Goal: Task Accomplishment & Management: Use online tool/utility

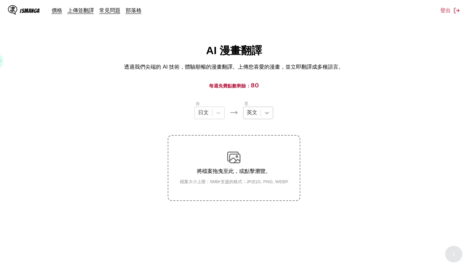
click at [264, 112] on icon at bounding box center [266, 113] width 7 height 7
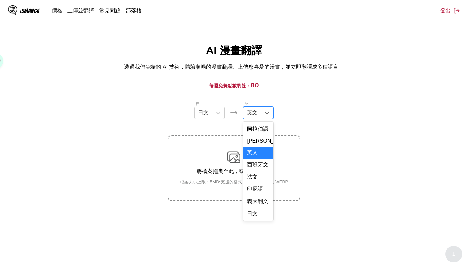
scroll to position [168, 0]
click at [262, 211] on div "中文" at bounding box center [258, 214] width 30 height 12
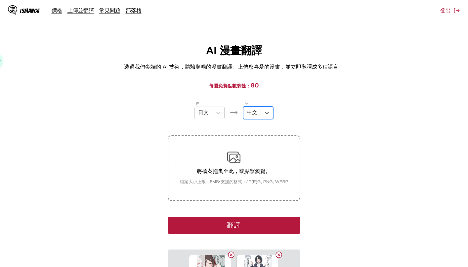
scroll to position [110, 0]
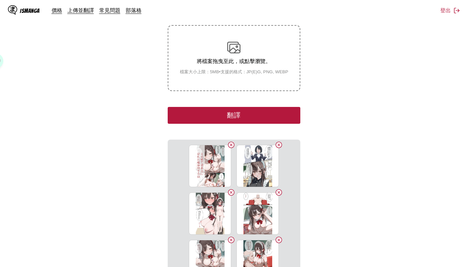
click at [266, 122] on button "翻譯" at bounding box center [234, 115] width 132 height 17
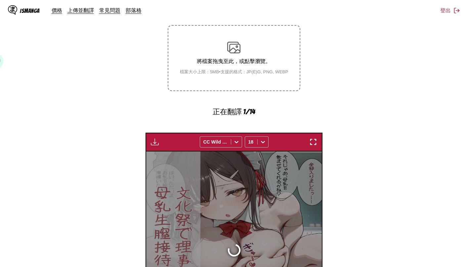
scroll to position [192, 0]
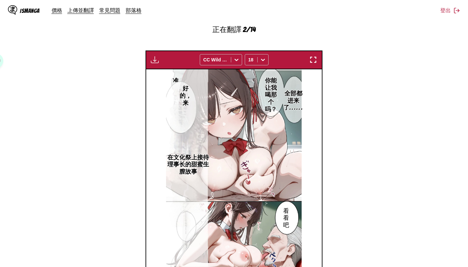
click at [358, 115] on section "自 日文 至 中文 將檔案拖曳至此，或點擊瀏覽。 檔案大小上限：5MB • 支援的格式：JP(E)G, PNG, WEBP 正在翻譯 2/14 等待翻譯完成.…" at bounding box center [233, 97] width 457 height 378
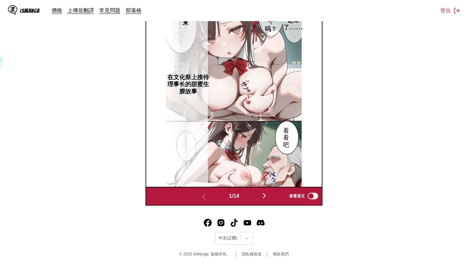
click at [264, 202] on div "1 / 14 查看原文" at bounding box center [233, 196] width 177 height 19
click at [266, 197] on img "button" at bounding box center [264, 196] width 8 height 8
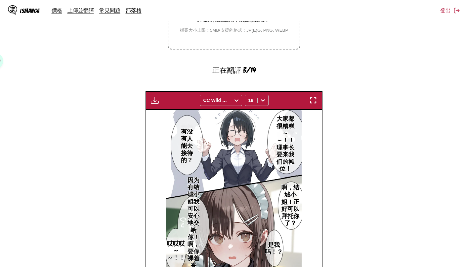
scroll to position [262, 0]
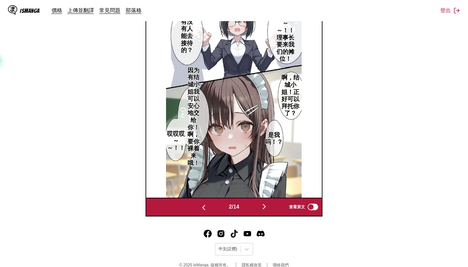
click at [203, 208] on img "button" at bounding box center [204, 208] width 8 height 8
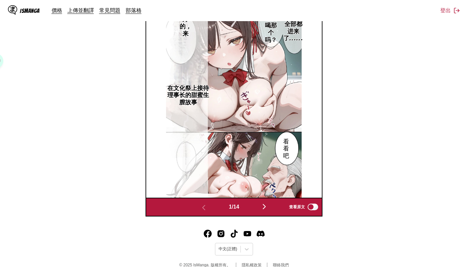
scroll to position [152, 0]
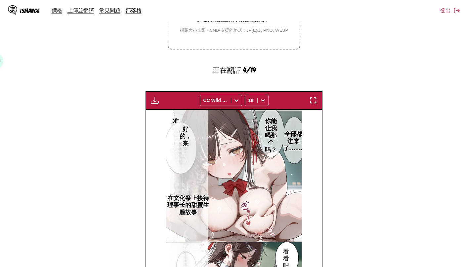
click at [266, 102] on icon at bounding box center [263, 100] width 7 height 7
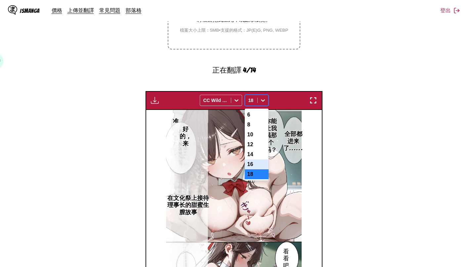
click at [255, 165] on div "16" at bounding box center [257, 165] width 24 height 10
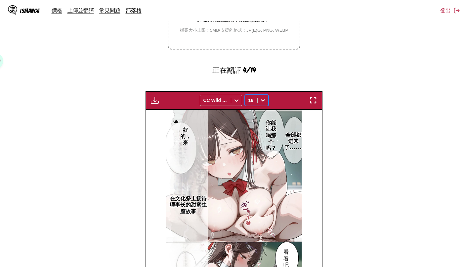
scroll to position [262, 0]
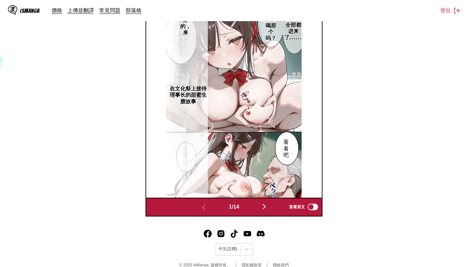
click at [262, 213] on div "1 / 14 查看原文" at bounding box center [233, 207] width 177 height 19
click at [263, 212] on button "button" at bounding box center [264, 208] width 40 height 10
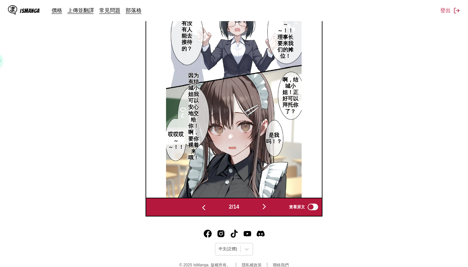
click at [263, 212] on button "button" at bounding box center [264, 208] width 40 height 10
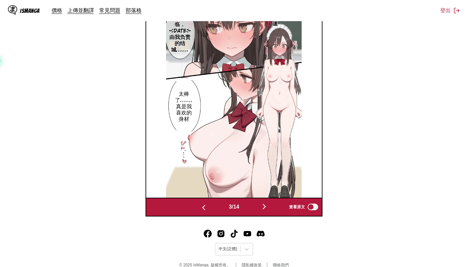
scroll to position [152, 0]
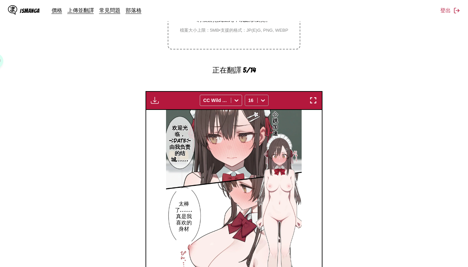
click at [259, 103] on div at bounding box center [263, 100] width 11 height 11
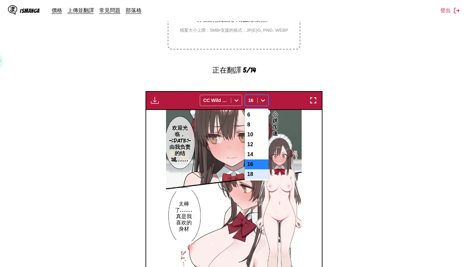
click at [256, 178] on div "18" at bounding box center [257, 175] width 24 height 10
click at [263, 99] on icon at bounding box center [263, 100] width 7 height 7
click at [258, 170] on div "16" at bounding box center [257, 165] width 24 height 10
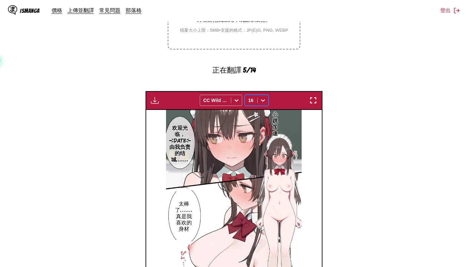
scroll to position [262, 0]
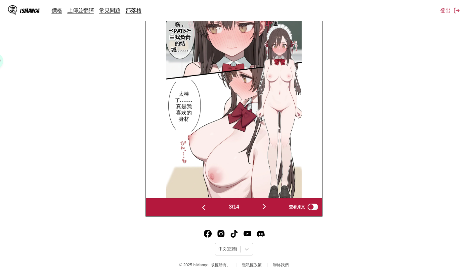
click at [264, 204] on img "button" at bounding box center [264, 207] width 8 height 8
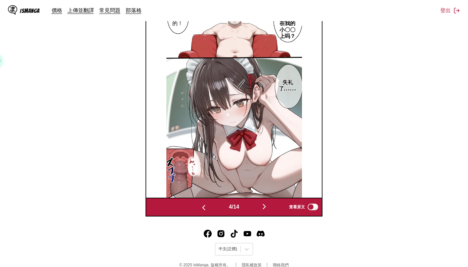
click at [266, 206] on img "button" at bounding box center [264, 207] width 8 height 8
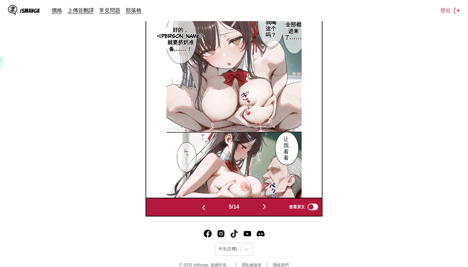
click at [262, 203] on img "button" at bounding box center [264, 207] width 8 height 8
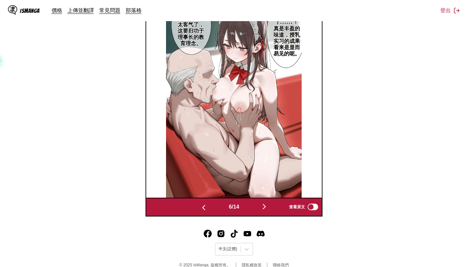
click at [271, 212] on button "button" at bounding box center [264, 208] width 40 height 10
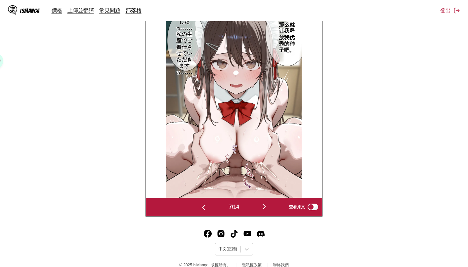
click at [264, 205] on img "button" at bounding box center [264, 207] width 8 height 8
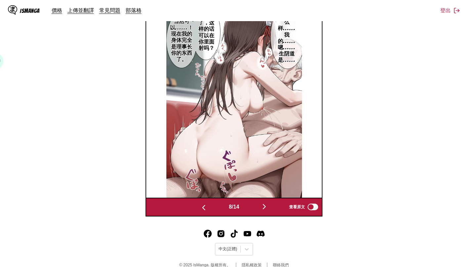
click at [267, 208] on img "button" at bounding box center [264, 207] width 8 height 8
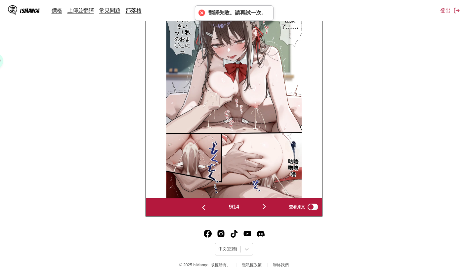
click at [260, 206] on button "button" at bounding box center [264, 208] width 40 height 10
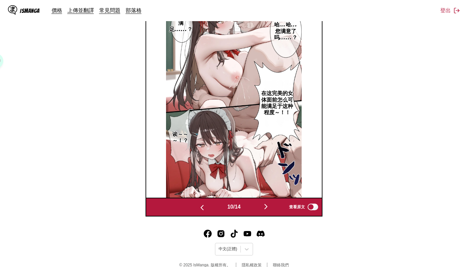
click at [268, 210] on img "button" at bounding box center [266, 207] width 8 height 8
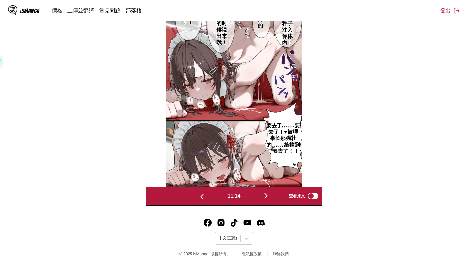
scroll to position [235, 0]
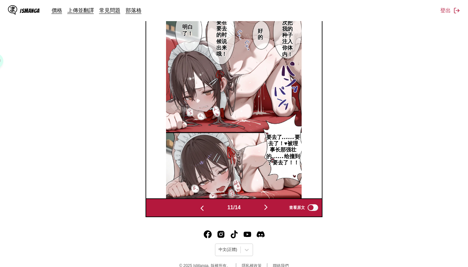
click at [385, 213] on section "自 日文 至 中文 將檔案拖曳至此，或點擊瀏覽。 檔案大小上限：5MB • 支援的格式：JP(E)G, PNG, WEBP 下載面板 下載全部 CC Wild…" at bounding box center [233, 41] width 457 height 352
click at [267, 211] on button "button" at bounding box center [266, 208] width 40 height 10
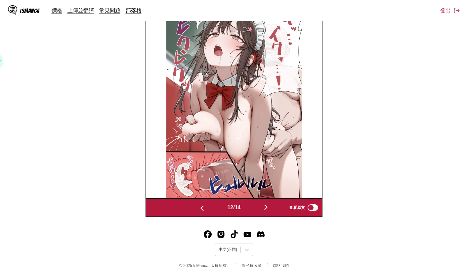
click at [273, 208] on button "button" at bounding box center [266, 208] width 40 height 10
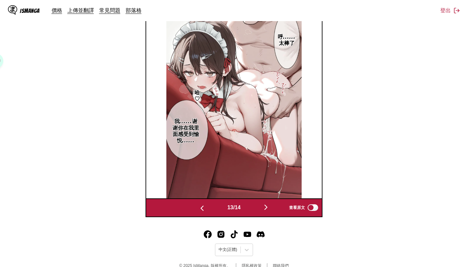
click at [268, 211] on button "button" at bounding box center [266, 208] width 40 height 10
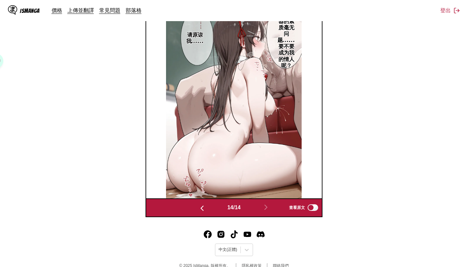
scroll to position [125, 0]
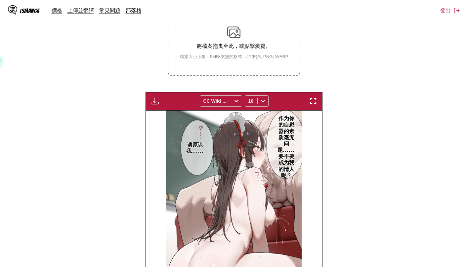
click at [153, 101] on img "button" at bounding box center [155, 101] width 8 height 8
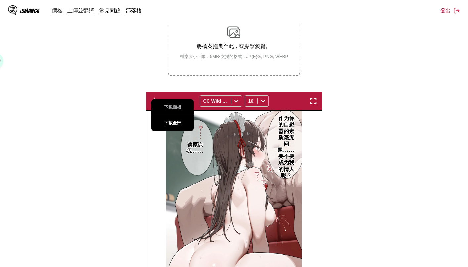
click at [167, 119] on button "下載全部" at bounding box center [172, 123] width 42 height 16
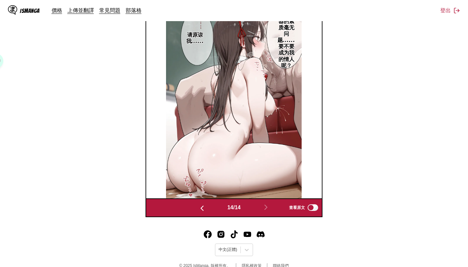
click at [200, 210] on img "button" at bounding box center [202, 209] width 8 height 8
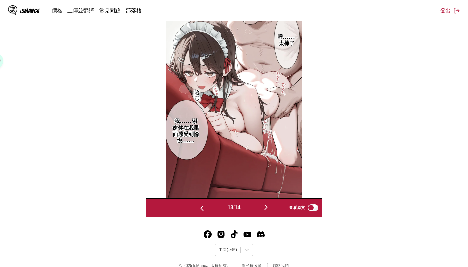
click at [200, 210] on img "button" at bounding box center [202, 209] width 8 height 8
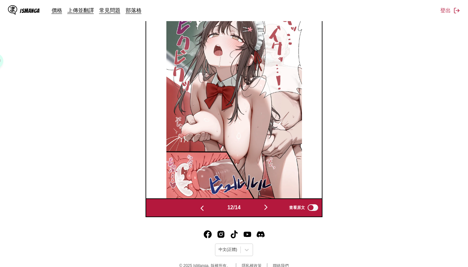
click at [200, 210] on img "button" at bounding box center [202, 209] width 8 height 8
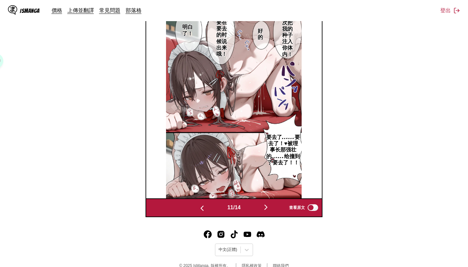
click at [200, 210] on img "button" at bounding box center [202, 209] width 8 height 8
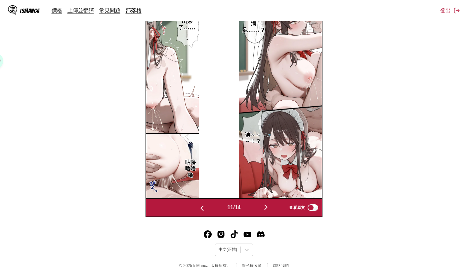
click at [200, 210] on img "button" at bounding box center [202, 209] width 8 height 8
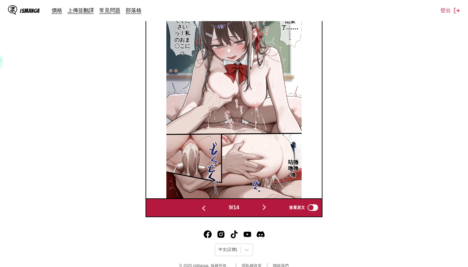
click at [200, 210] on img "button" at bounding box center [204, 209] width 8 height 8
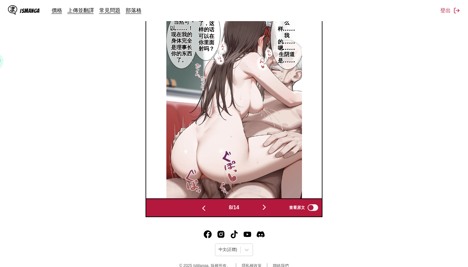
click at [200, 210] on img "button" at bounding box center [204, 209] width 8 height 8
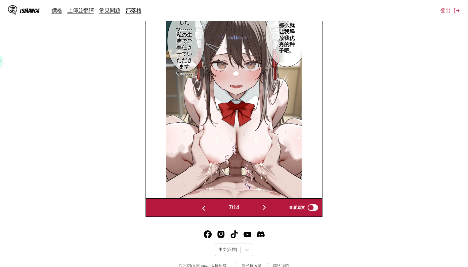
click at [200, 210] on img "button" at bounding box center [204, 209] width 8 height 8
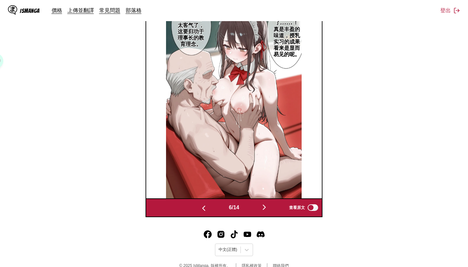
click at [205, 207] on img "button" at bounding box center [204, 209] width 8 height 8
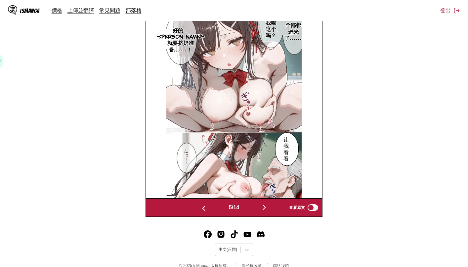
click at [265, 214] on div "5 / 14 查看原文" at bounding box center [233, 208] width 177 height 19
click at [265, 210] on img "button" at bounding box center [264, 208] width 8 height 8
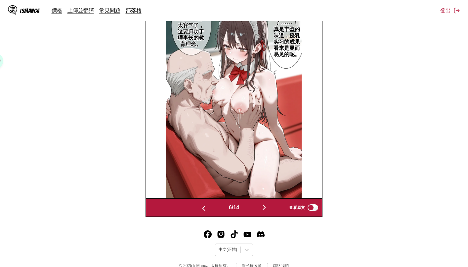
click at [265, 210] on img "button" at bounding box center [264, 208] width 8 height 8
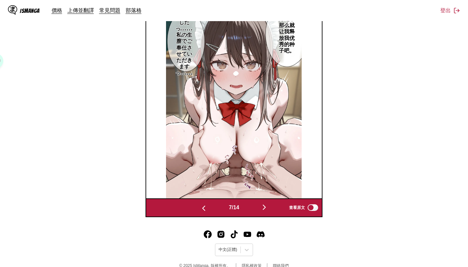
click at [264, 207] on img "button" at bounding box center [264, 208] width 8 height 8
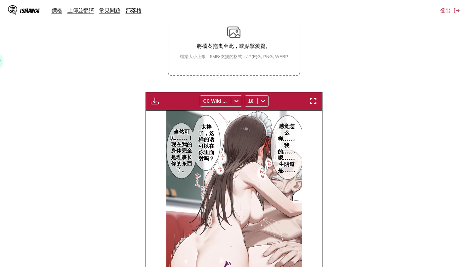
scroll to position [235, 0]
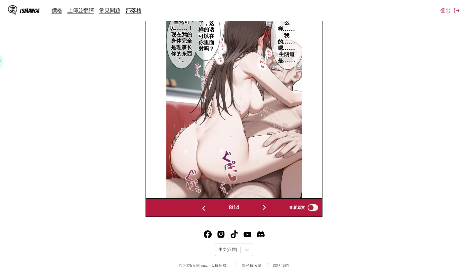
click at [263, 205] on img "button" at bounding box center [264, 208] width 8 height 8
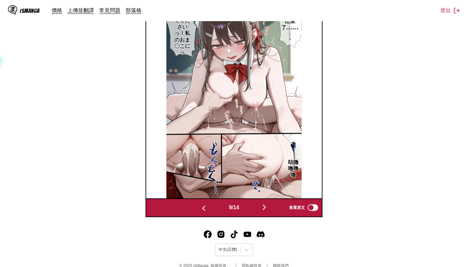
click at [263, 205] on img "button" at bounding box center [264, 208] width 8 height 8
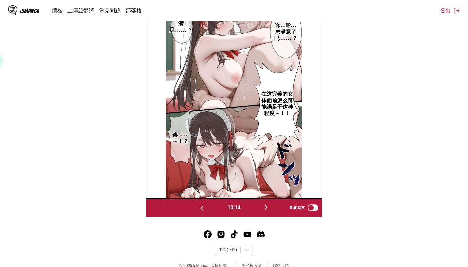
click at [263, 205] on button "button" at bounding box center [266, 208] width 40 height 10
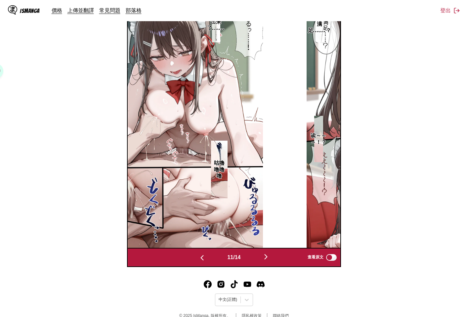
scroll to position [0, 2124]
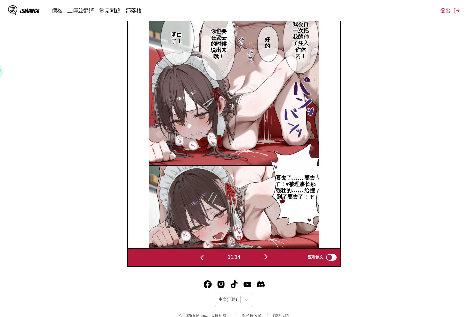
click at [203, 217] on img "button" at bounding box center [202, 258] width 8 height 8
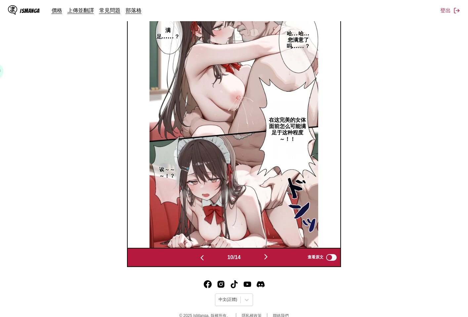
click at [398, 217] on section "自 日文 至 中文 將檔案拖曳至此，或點擊瀏覽。 檔案大小上限：5MB • 支援的格式：JP(E)G, PNG, WEBP 下載面板 下載全部 CC Wild…" at bounding box center [233, 66] width 457 height 402
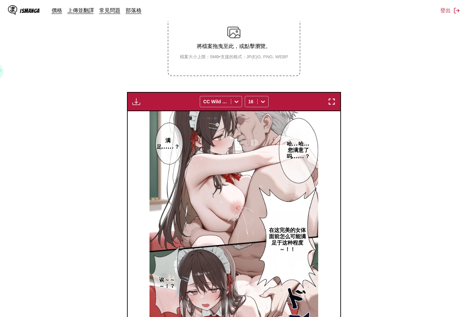
scroll to position [235, 0]
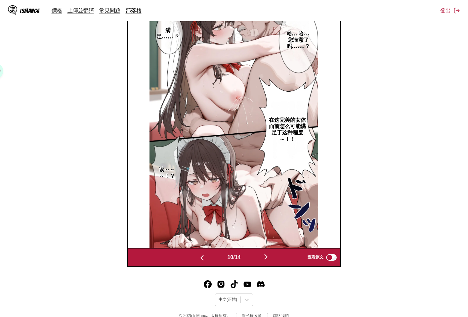
click at [270, 217] on img "button" at bounding box center [266, 257] width 8 height 8
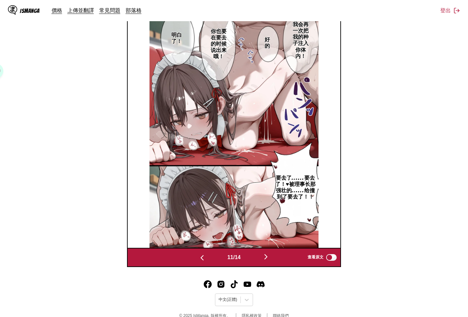
click at [270, 217] on img "button" at bounding box center [266, 257] width 8 height 8
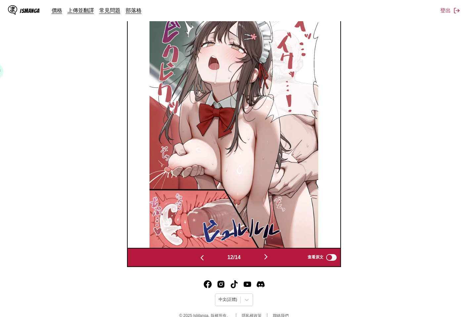
click at [270, 217] on img "button" at bounding box center [266, 257] width 8 height 8
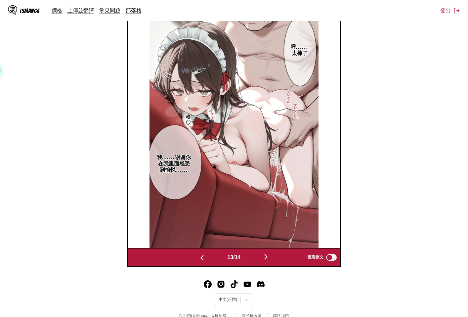
click at [270, 217] on img "button" at bounding box center [266, 257] width 8 height 8
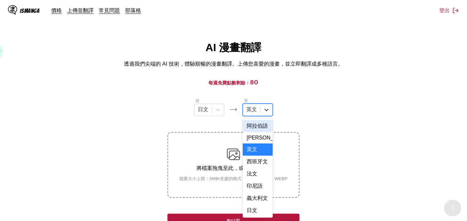
click at [265, 116] on div at bounding box center [267, 110] width 12 height 12
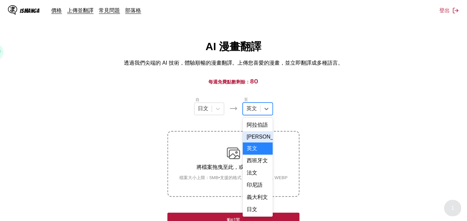
scroll to position [162, 0]
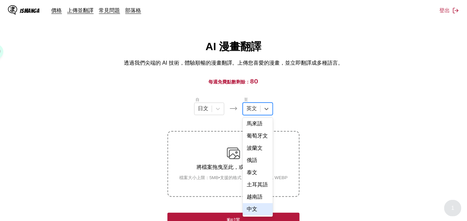
click at [258, 210] on div "中文" at bounding box center [258, 210] width 30 height 12
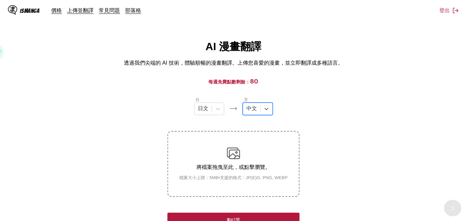
scroll to position [114, 0]
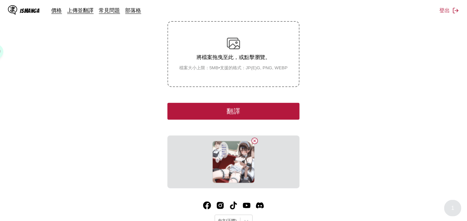
click at [248, 116] on button "翻譯" at bounding box center [234, 111] width 132 height 17
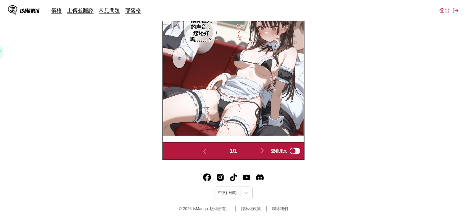
scroll to position [136, 0]
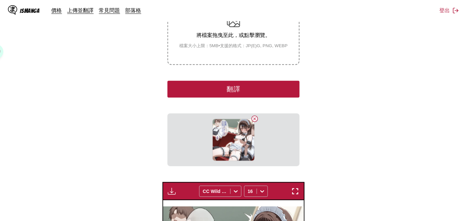
click at [228, 98] on button "翻譯" at bounding box center [234, 89] width 132 height 17
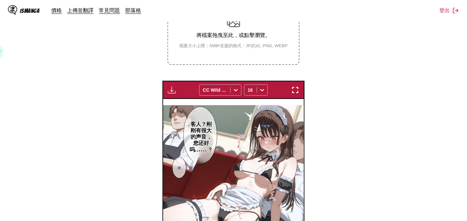
drag, startPoint x: 340, startPoint y: 98, endPoint x: 345, endPoint y: 98, distance: 5.3
click at [340, 98] on section "自 日文 至 中文 將檔案拖曳至此，或點擊瀏覽。 檔案大小上限：5MB • 支援的格式：JP(E)G, PNG, WEBP 下載面板 下載全部 CC Wild…" at bounding box center [233, 117] width 457 height 306
